Goal: Transaction & Acquisition: Book appointment/travel/reservation

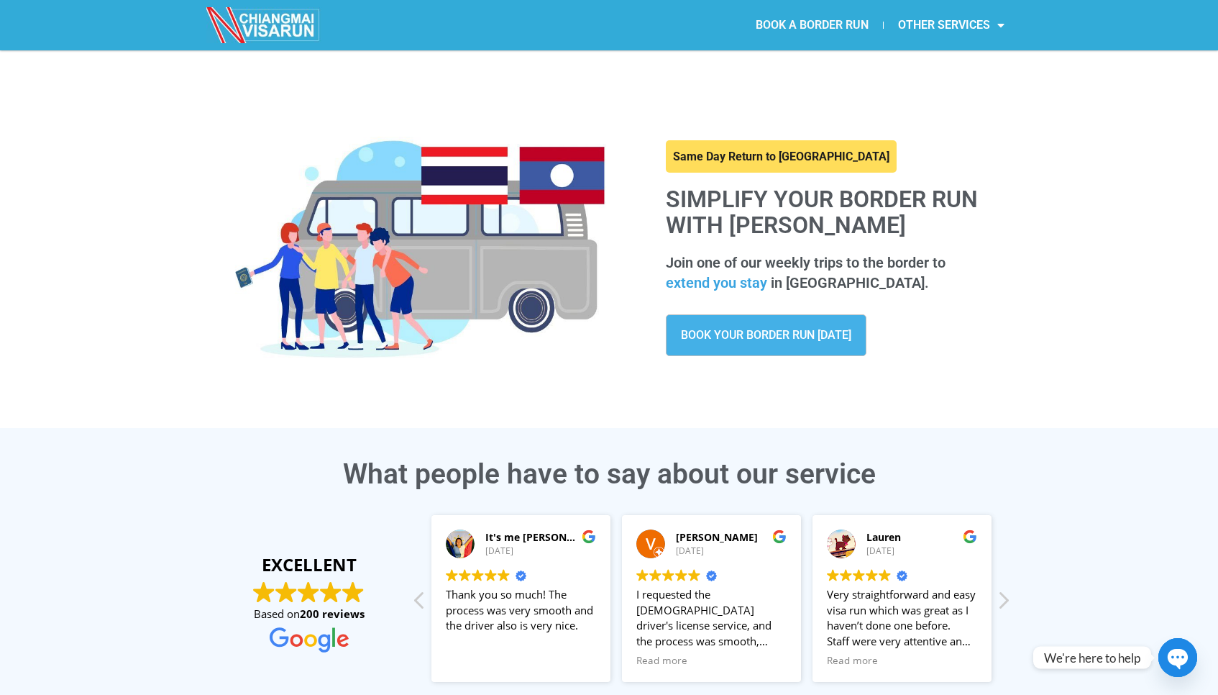
click at [816, 22] on link "BOOK A BORDER RUN" at bounding box center [812, 25] width 142 height 33
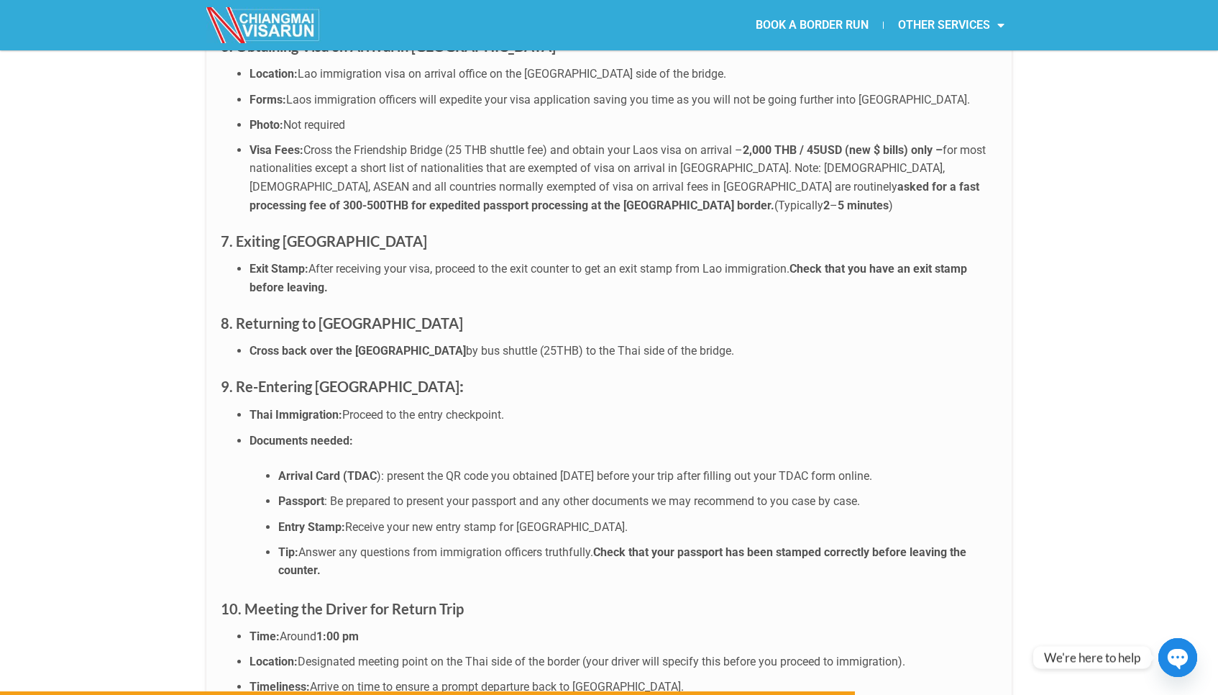
scroll to position [4560, 0]
drag, startPoint x: 646, startPoint y: 408, endPoint x: 730, endPoint y: 418, distance: 85.4
click at [730, 465] on ul "Arrival Card (TDAC ): present the QR code you obtained [DATE] before your trip …" at bounding box center [623, 521] width 748 height 113
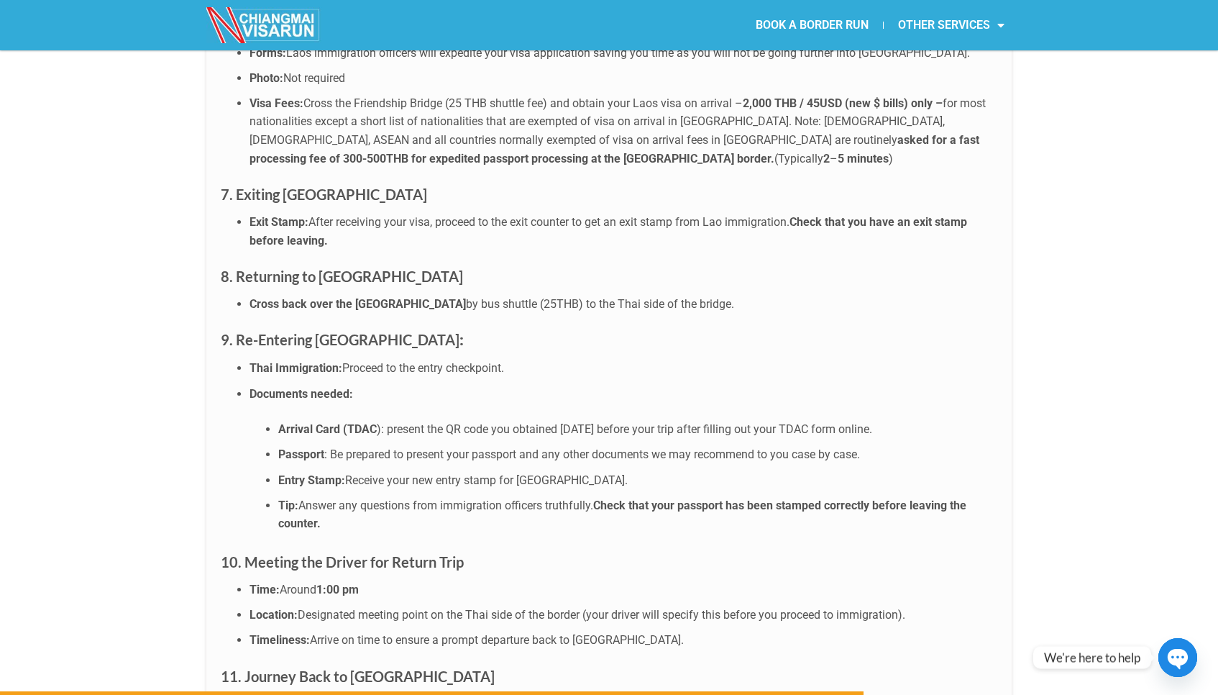
scroll to position [4606, 0]
click at [851, 419] on li "Arrival Card (TDAC ): present the QR code you obtained [DATE] before your trip …" at bounding box center [637, 428] width 719 height 19
drag, startPoint x: 842, startPoint y: 357, endPoint x: 815, endPoint y: 356, distance: 26.6
click at [815, 419] on li "Arrival Card (TDAC ): present the QR code you obtained [DATE] before your trip …" at bounding box center [637, 428] width 719 height 19
copy li "TDAC"
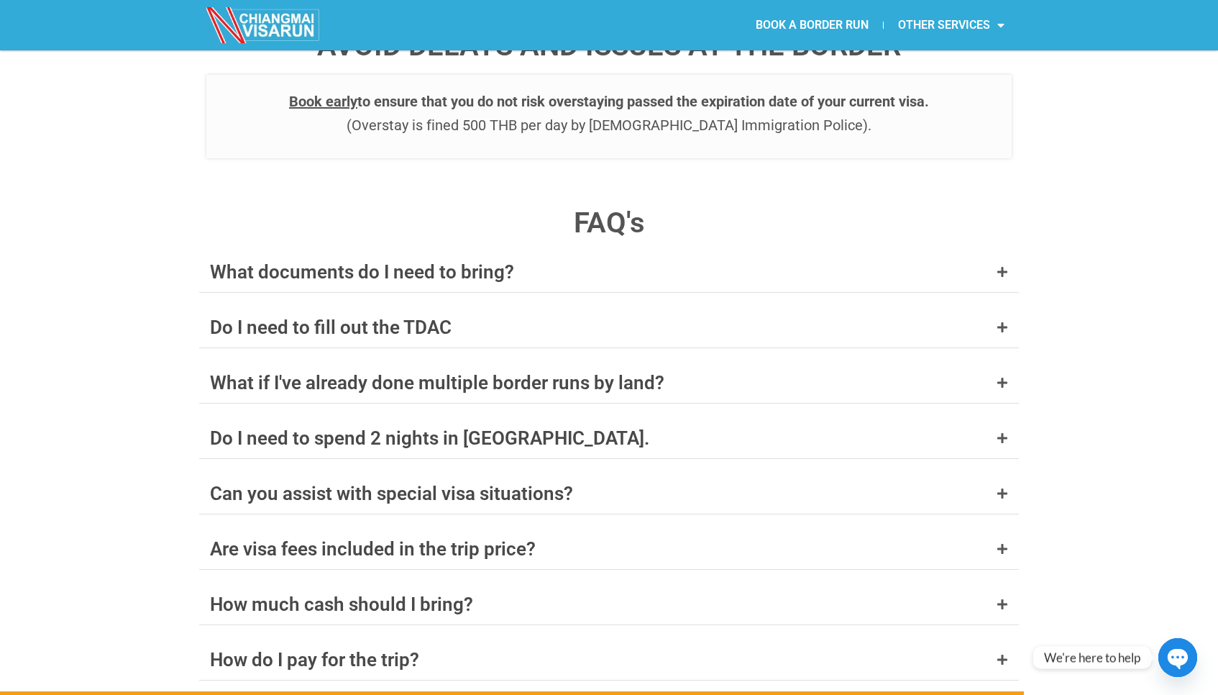
scroll to position [5479, 0]
